Goal: Task Accomplishment & Management: Use online tool/utility

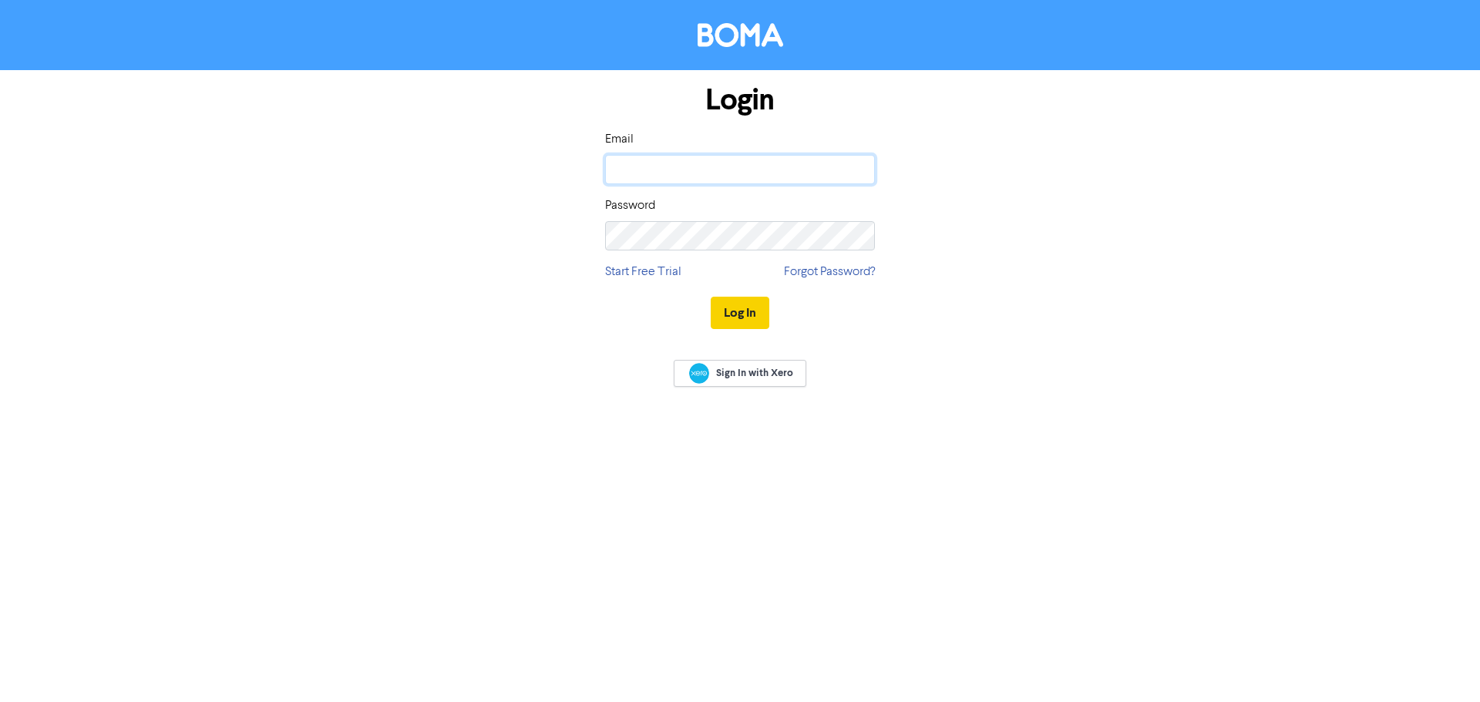
type input "[MEDICAL_DATA][EMAIL_ADDRESS][DOMAIN_NAME]"
click at [739, 299] on button "Log In" at bounding box center [740, 313] width 59 height 32
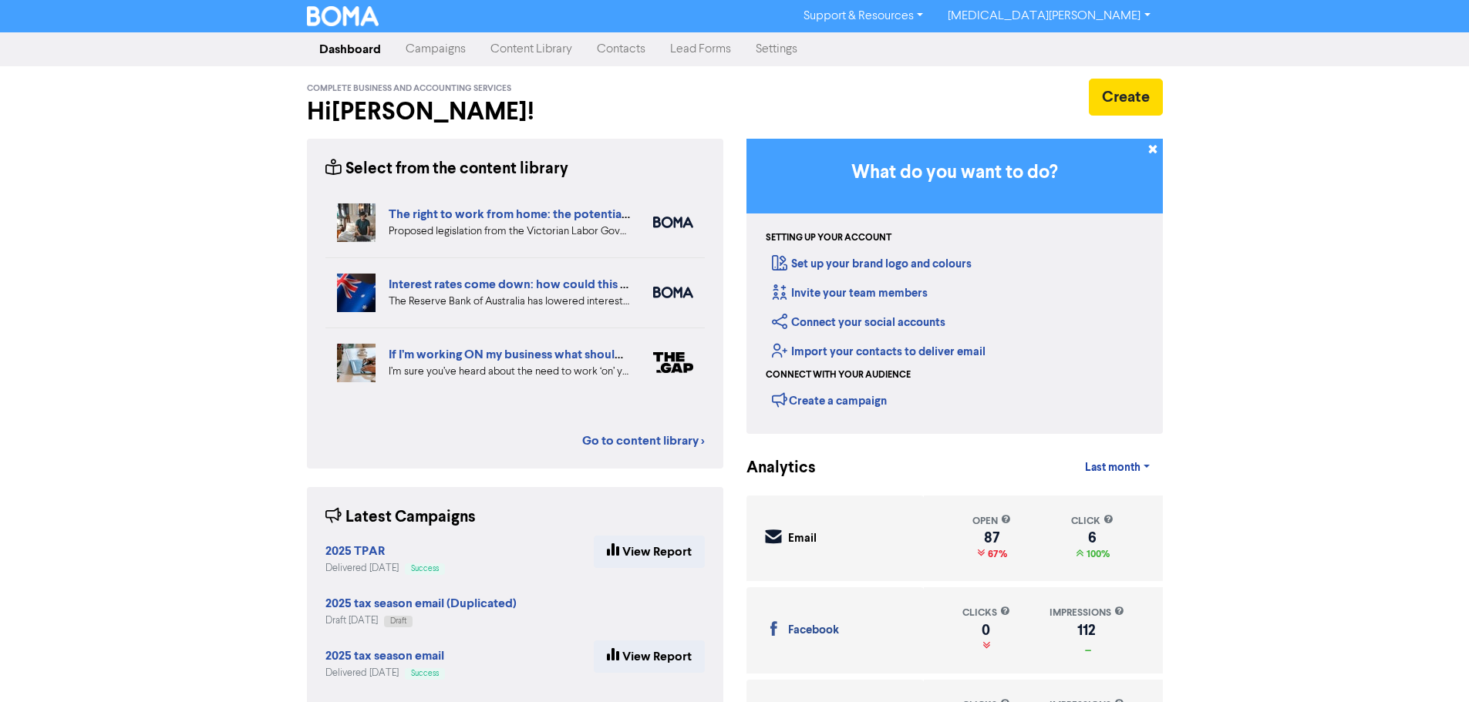
drag, startPoint x: 452, startPoint y: 49, endPoint x: 464, endPoint y: 53, distance: 12.9
click at [452, 49] on link "Campaigns" at bounding box center [435, 49] width 85 height 31
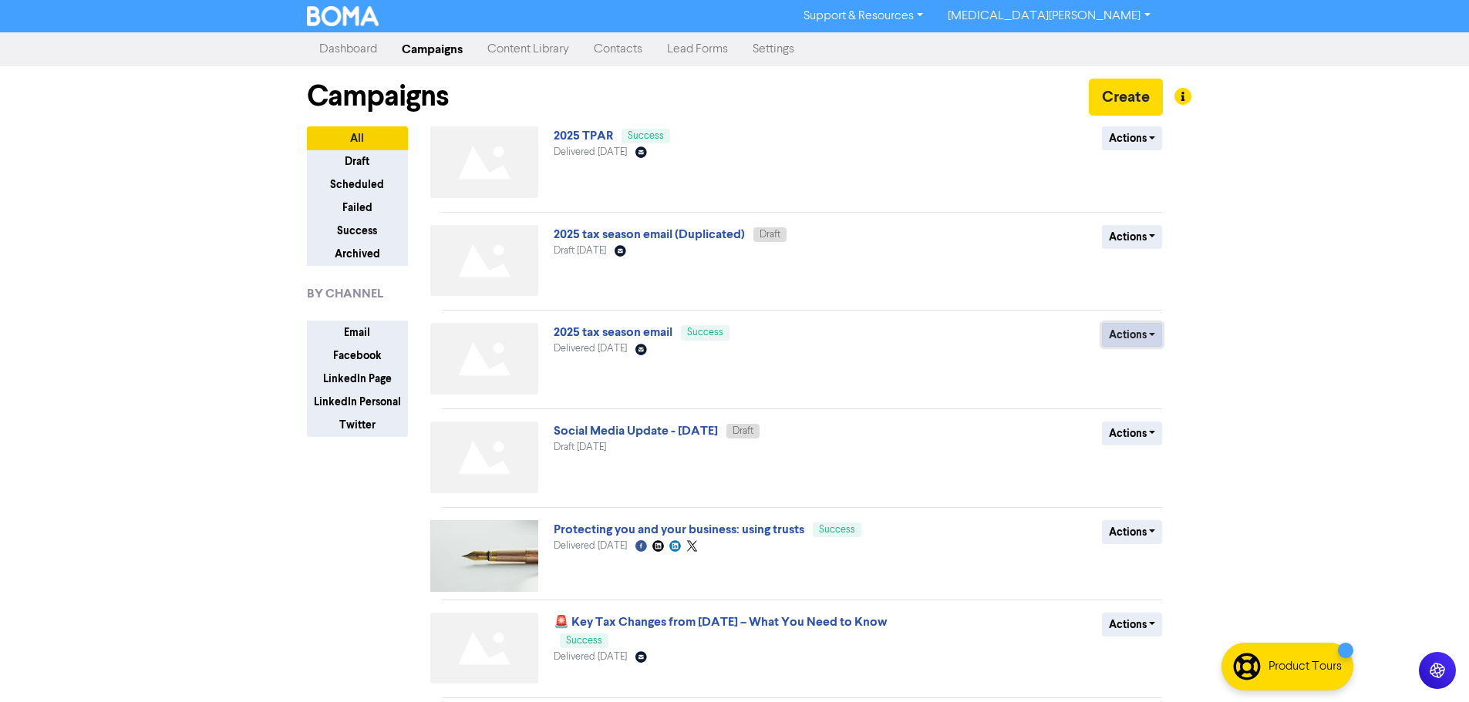
click at [1150, 331] on button "Actions" at bounding box center [1132, 335] width 61 height 24
click at [1143, 244] on button "Actions" at bounding box center [1132, 237] width 61 height 24
click at [645, 230] on link "2025 tax season email (Duplicated)" at bounding box center [648, 234] width 191 height 15
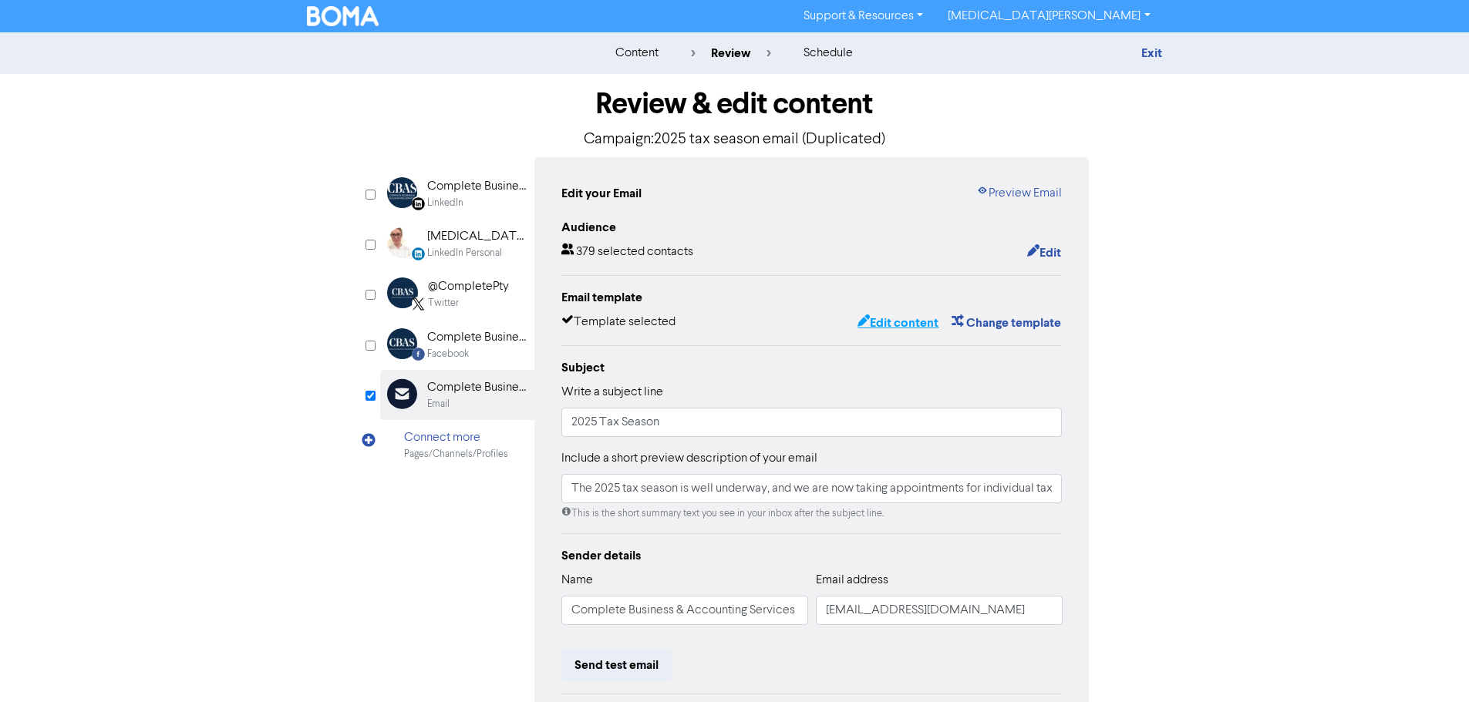
click at [892, 320] on button "Edit content" at bounding box center [897, 323] width 82 height 20
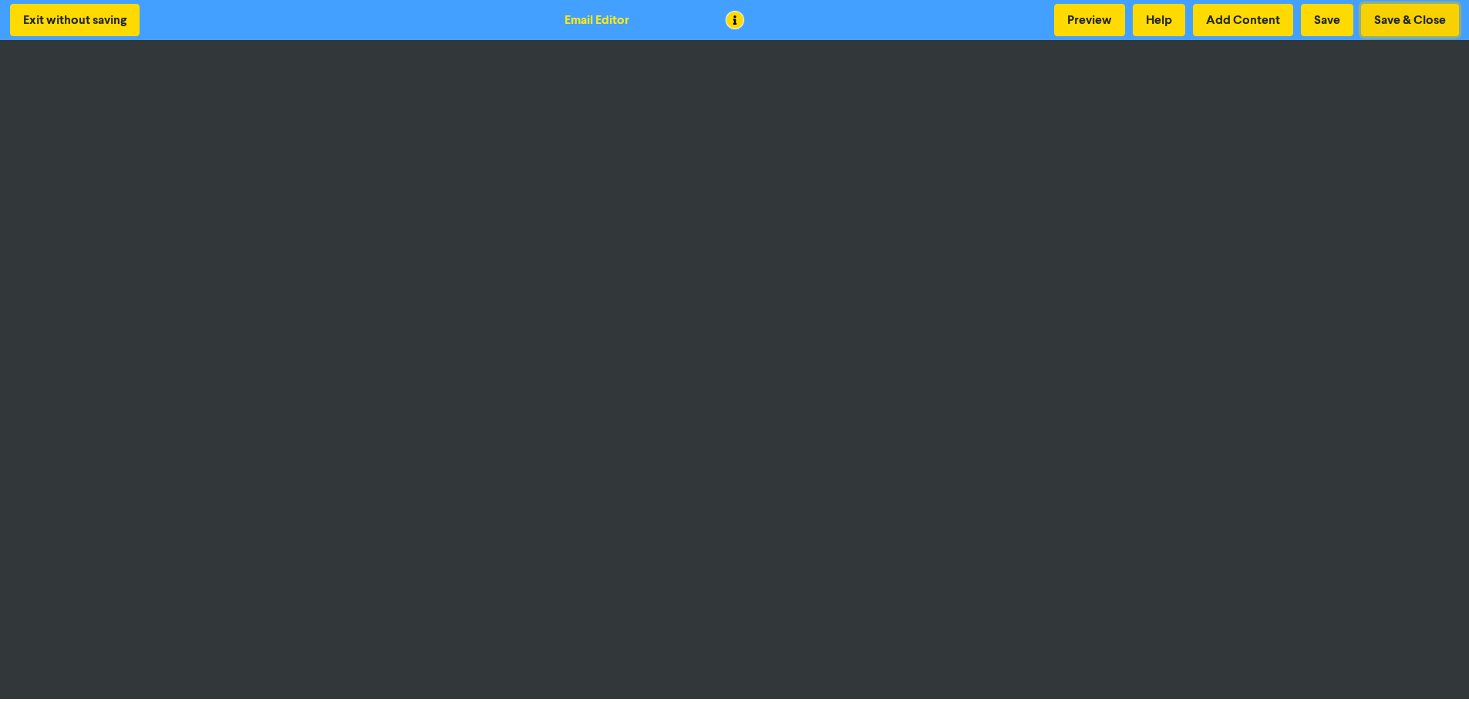
drag, startPoint x: 1407, startPoint y: 23, endPoint x: 1399, endPoint y: 40, distance: 18.6
click at [1407, 25] on button "Save & Close" at bounding box center [1410, 20] width 98 height 32
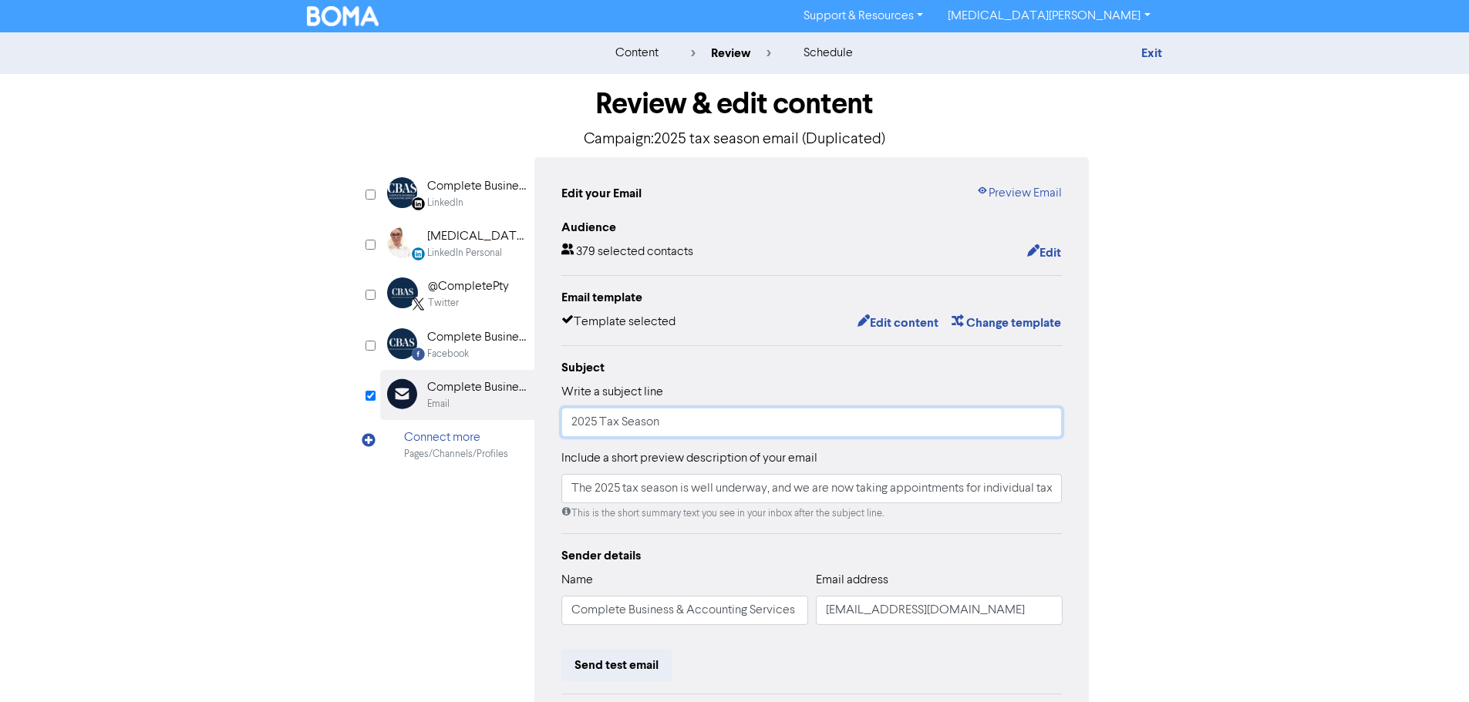
drag, startPoint x: 752, startPoint y: 431, endPoint x: 767, endPoint y: 443, distance: 19.1
click at [752, 431] on input "2025 Tax Season" at bounding box center [811, 422] width 501 height 29
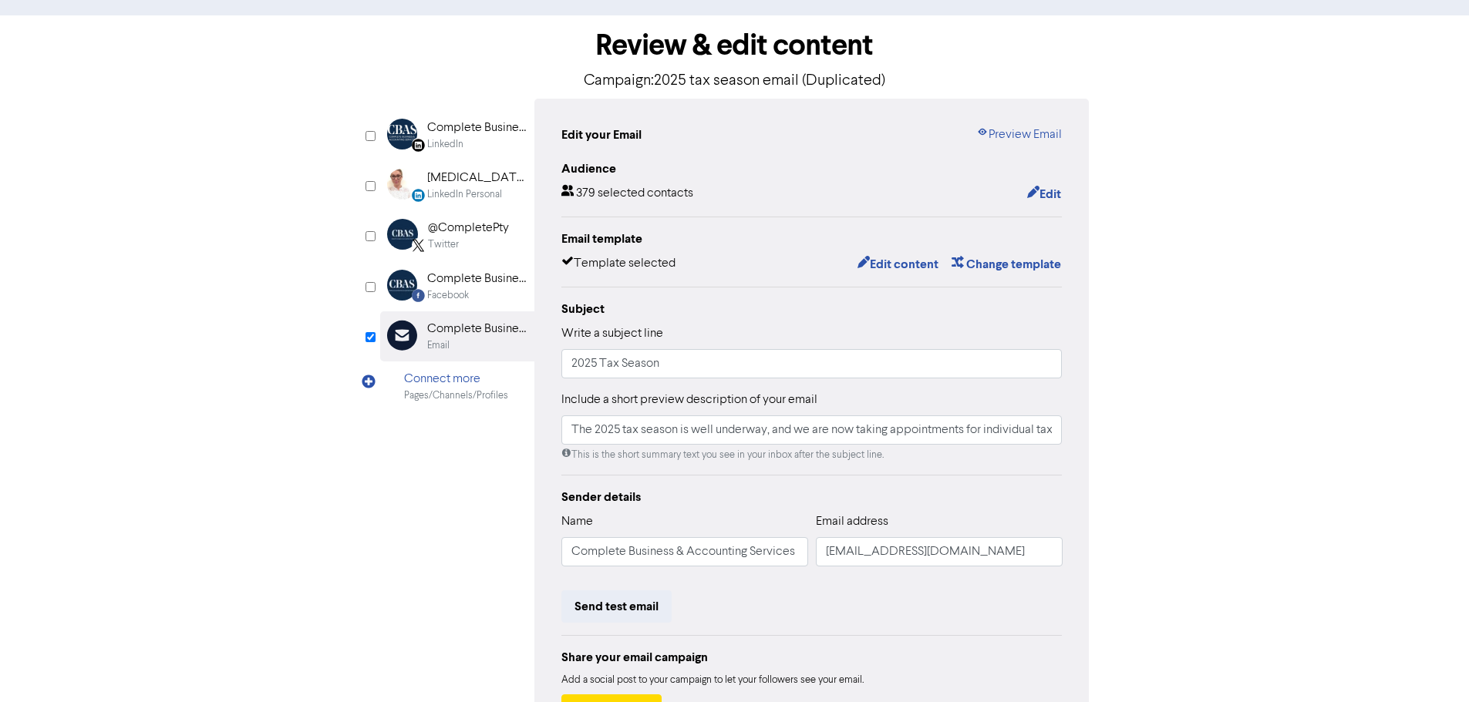
scroll to position [181, 0]
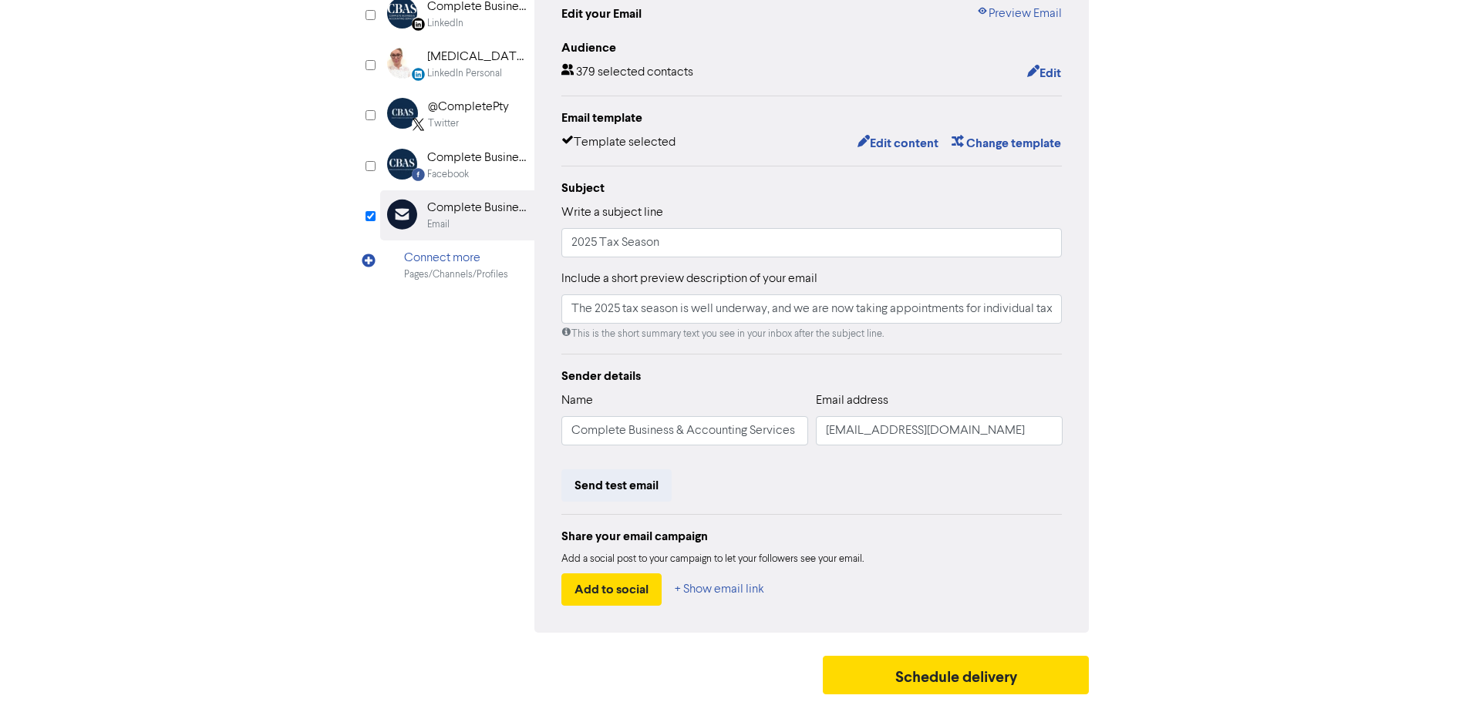
click at [1107, 311] on div "Review & edit content Campaign: 2025 tax season email (Duplicated) LinkedIn Pag…" at bounding box center [734, 298] width 879 height 808
click at [633, 487] on button "Send test email" at bounding box center [616, 485] width 110 height 32
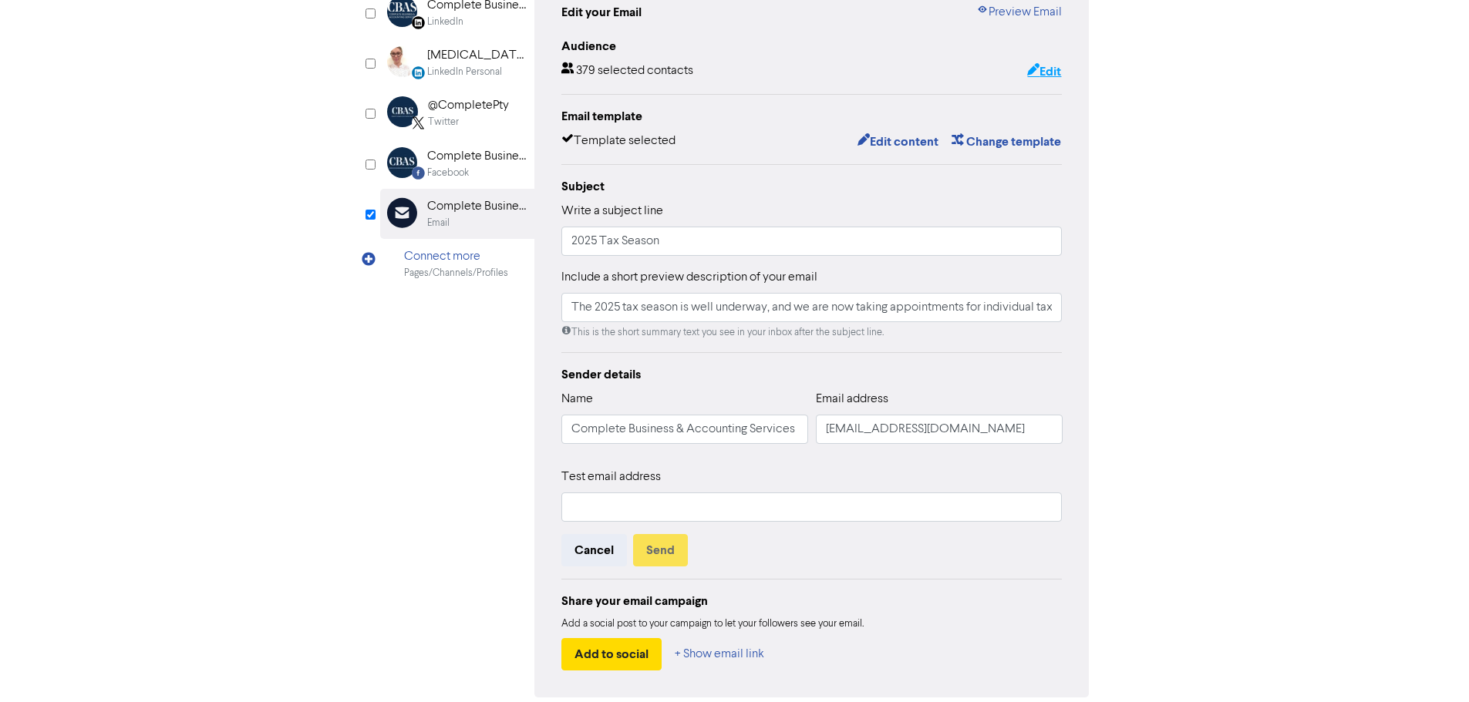
click at [1038, 71] on button "Edit" at bounding box center [1043, 72] width 35 height 20
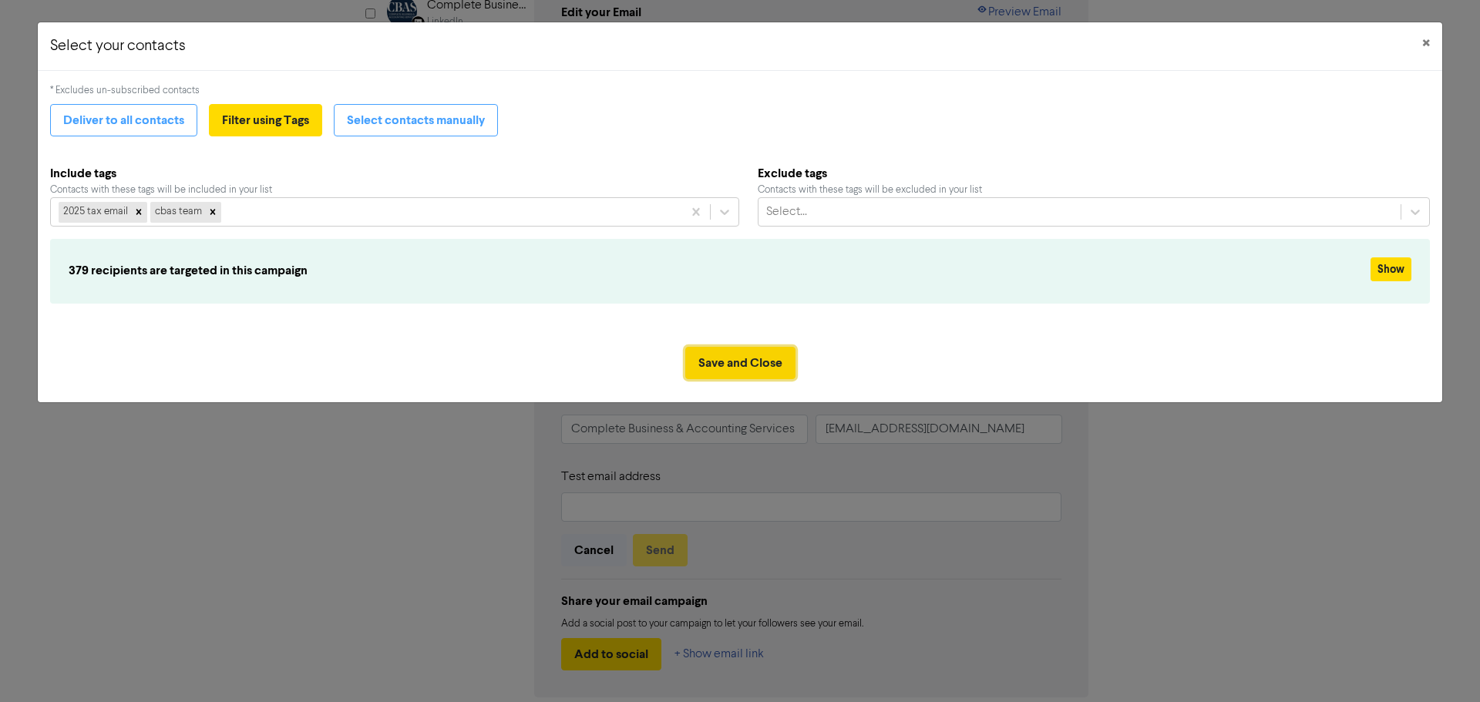
click at [724, 362] on button "Save and Close" at bounding box center [740, 363] width 110 height 32
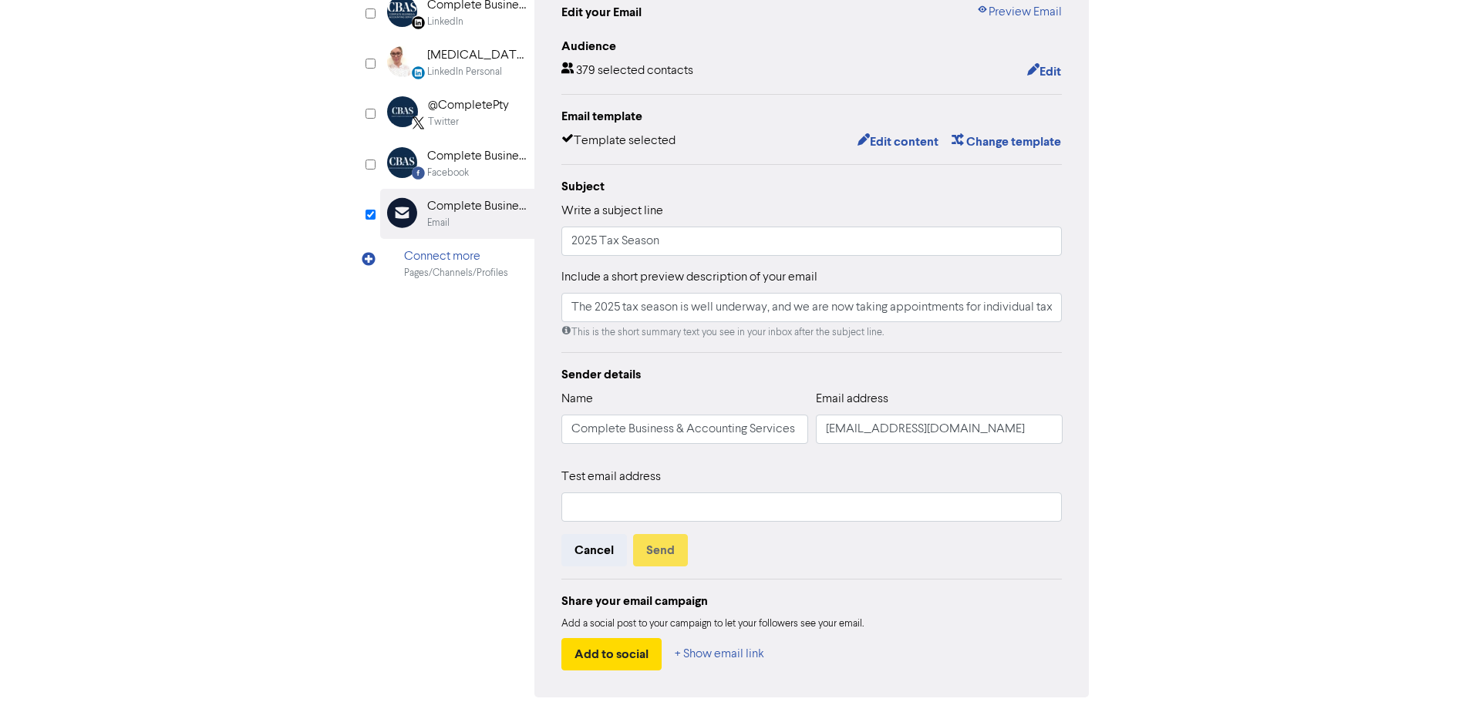
click at [1260, 270] on div "content review schedule Exit Review & edit content Campaign: 2025 tax season em…" at bounding box center [734, 309] width 1469 height 916
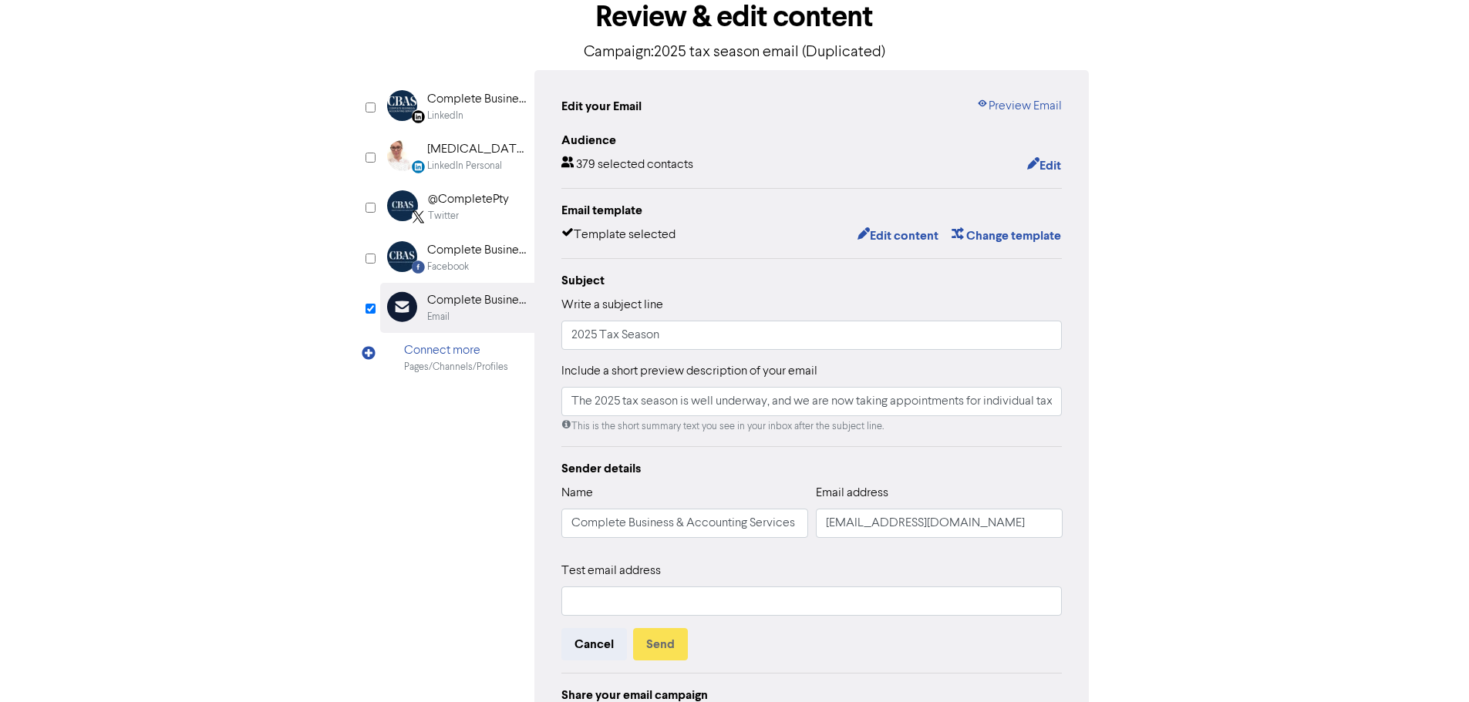
scroll to position [0, 0]
